Goal: Task Accomplishment & Management: Manage account settings

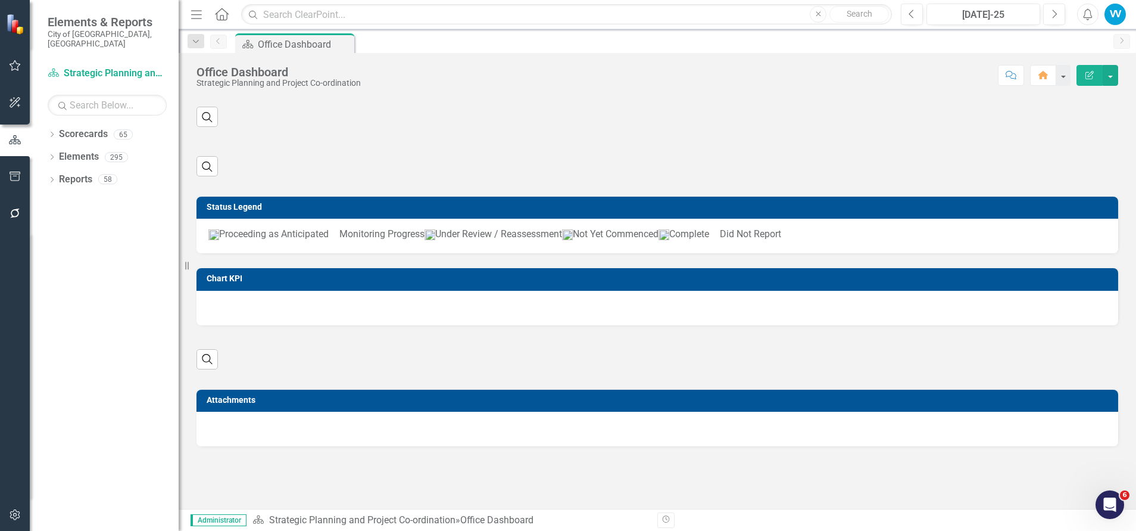
click at [1113, 10] on div "VV" at bounding box center [1115, 14] width 21 height 21
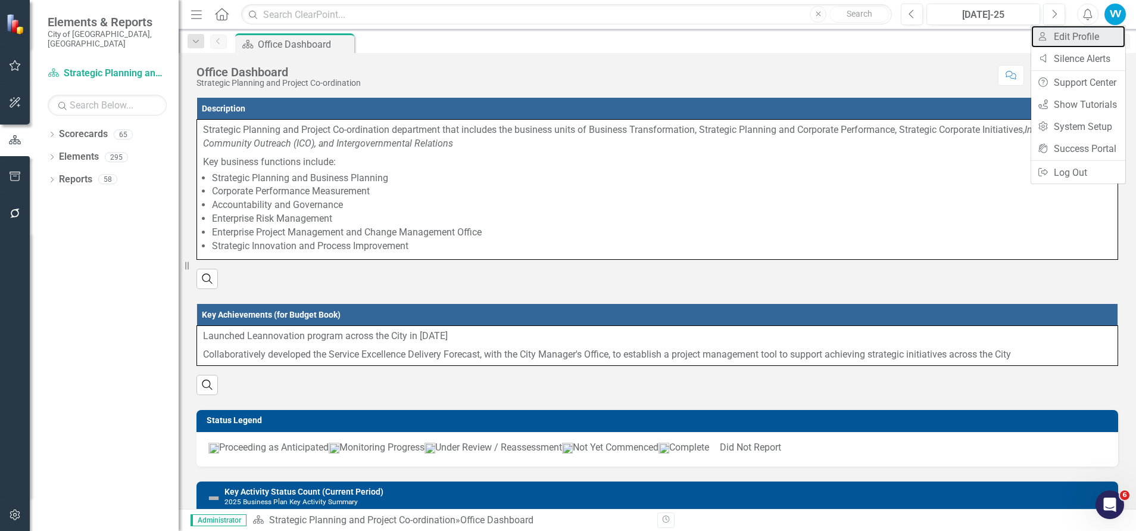
drag, startPoint x: 1069, startPoint y: 35, endPoint x: 829, endPoint y: 57, distance: 241.0
click at [1069, 35] on link "User Edit Profile" at bounding box center [1079, 37] width 94 height 22
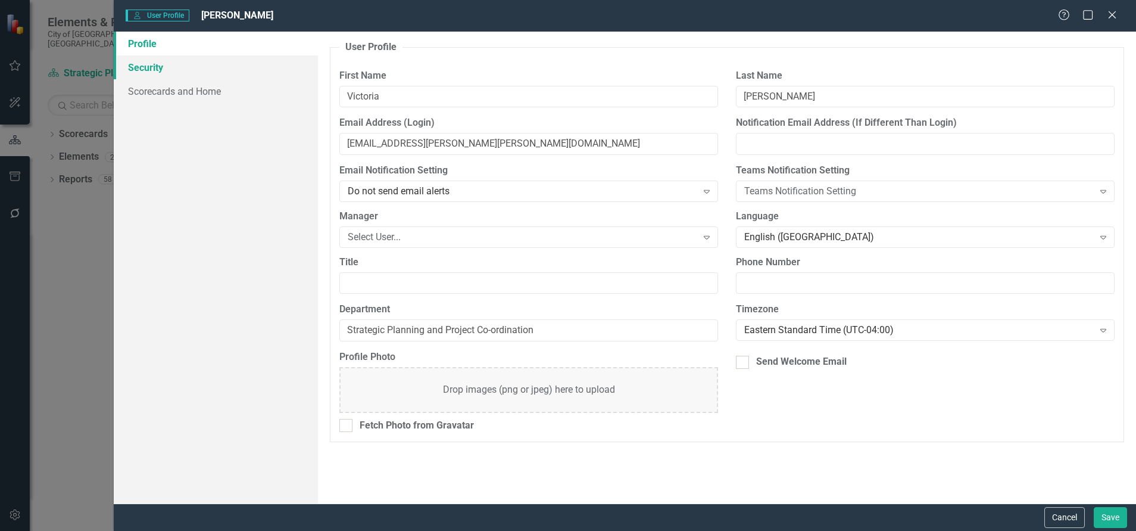
click at [160, 65] on link "Security" at bounding box center [216, 67] width 204 height 24
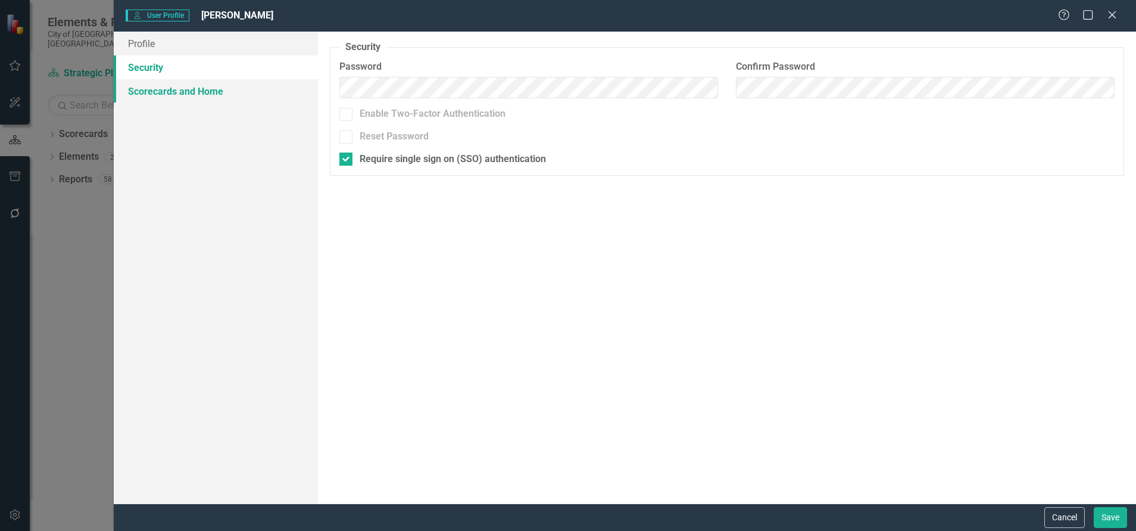
click at [160, 91] on link "Scorecards and Home" at bounding box center [216, 91] width 204 height 24
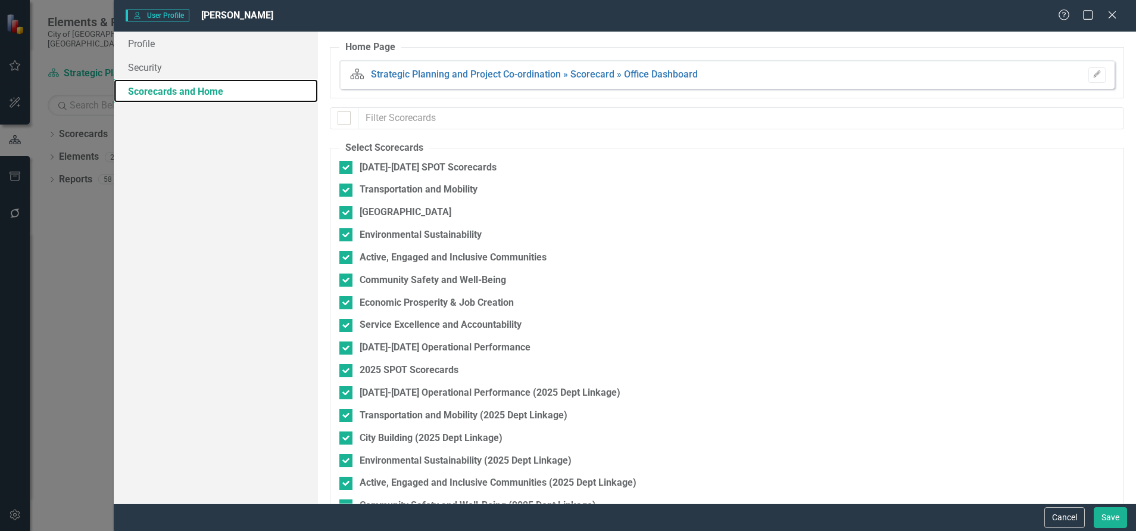
checkbox input "true"
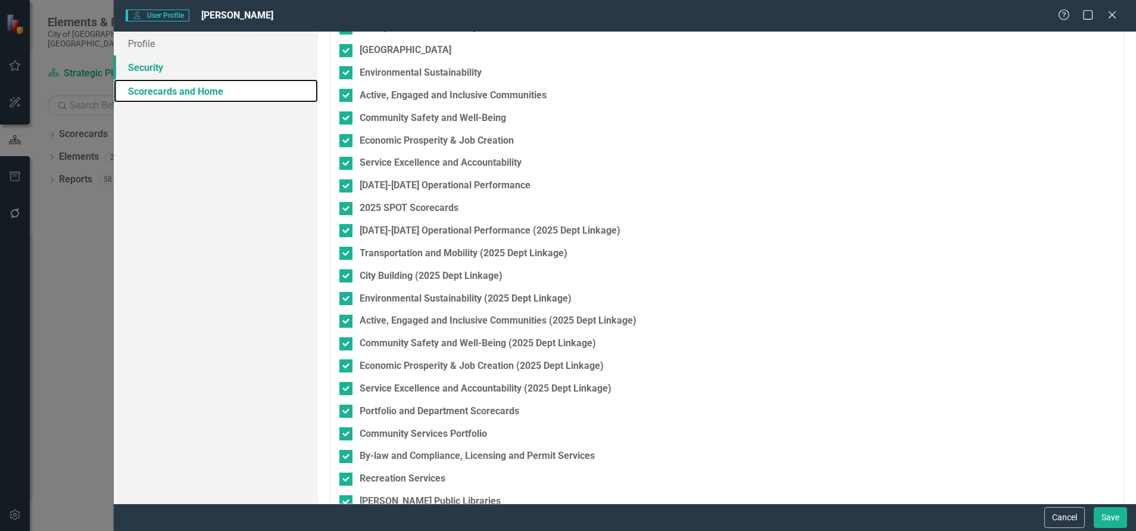
scroll to position [149, 0]
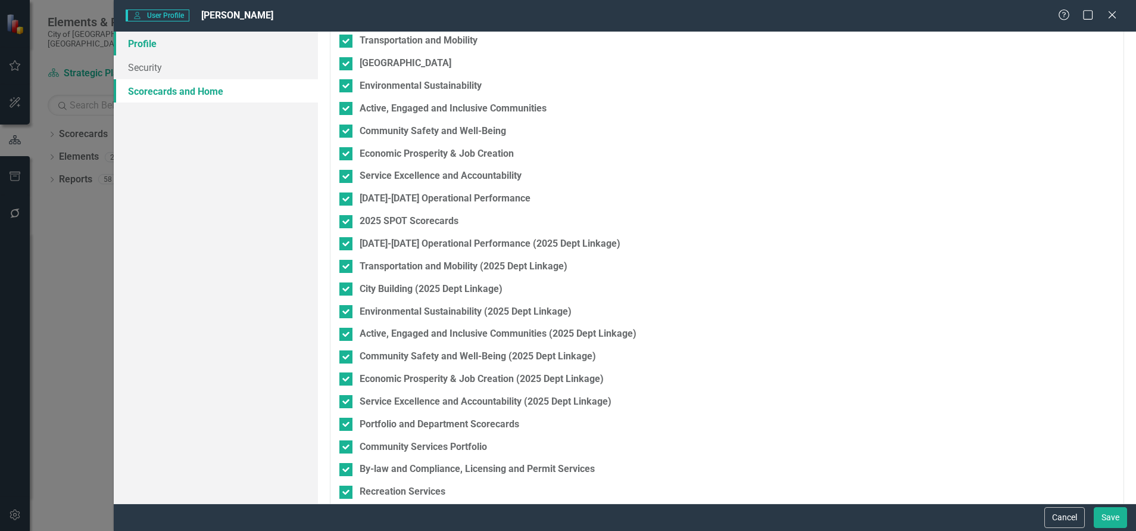
click at [144, 46] on link "Profile" at bounding box center [216, 44] width 204 height 24
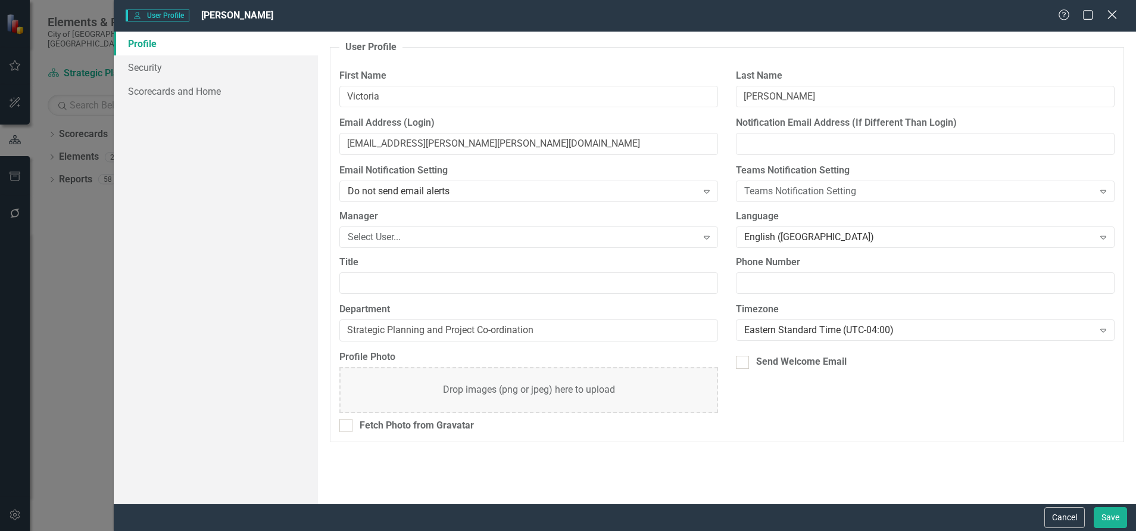
click at [1113, 13] on icon "Close" at bounding box center [1112, 14] width 15 height 11
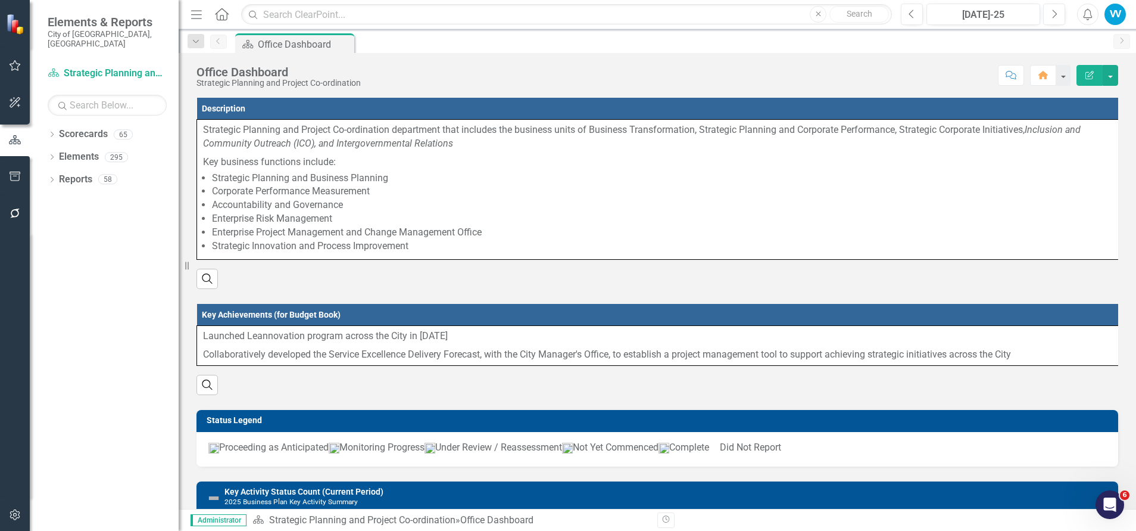
click at [1114, 9] on div "VV" at bounding box center [1115, 14] width 21 height 21
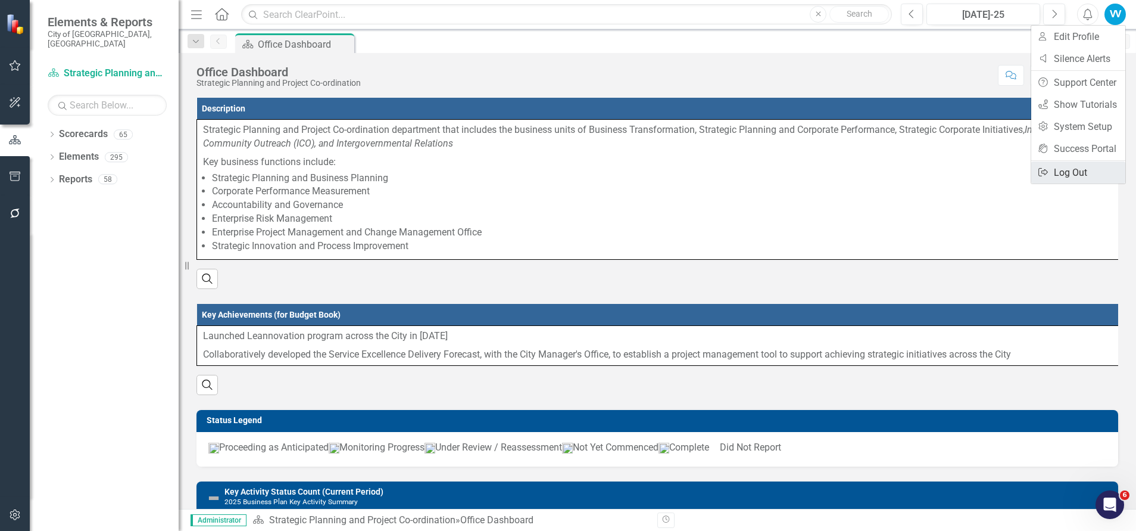
click at [1083, 167] on link "Logout Log Out" at bounding box center [1079, 172] width 94 height 22
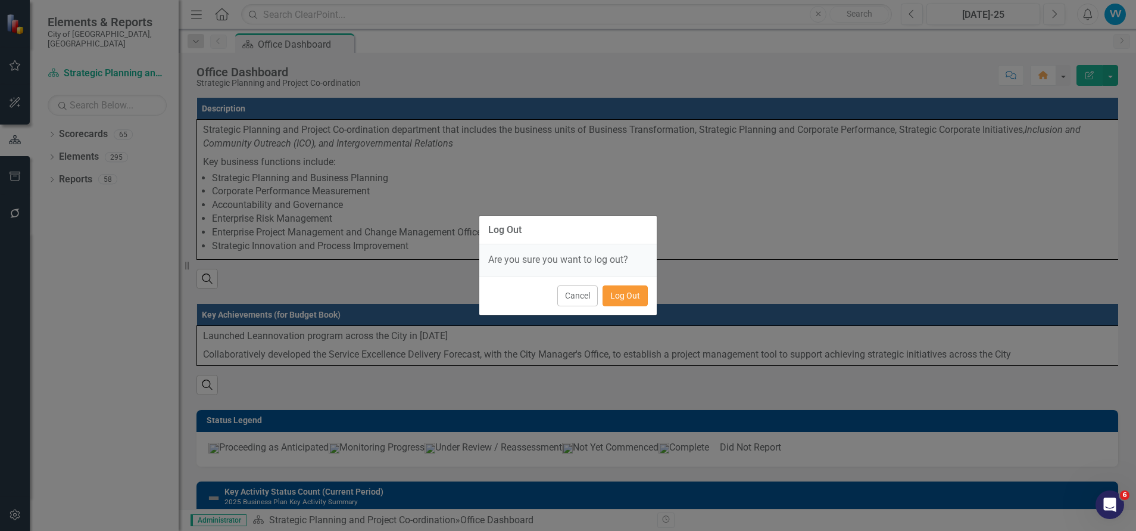
click at [628, 294] on button "Log Out" at bounding box center [625, 295] width 45 height 21
